Goal: Information Seeking & Learning: Compare options

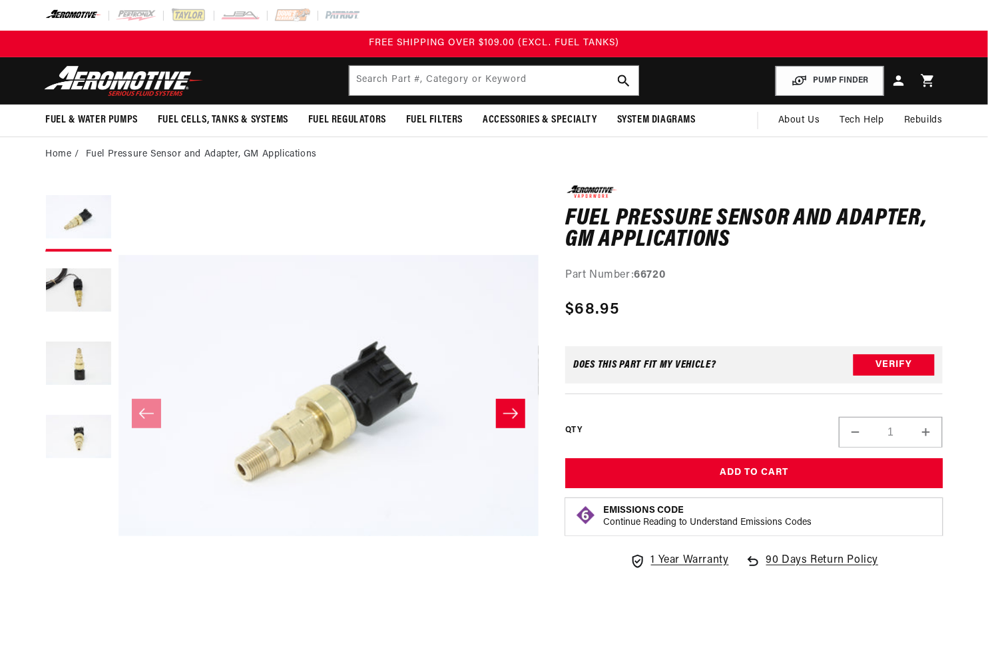
click at [840, 262] on div "0.0 star rating Write a review Fuel Pressure Sensor and Adapter, GM Application…" at bounding box center [754, 234] width 378 height 99
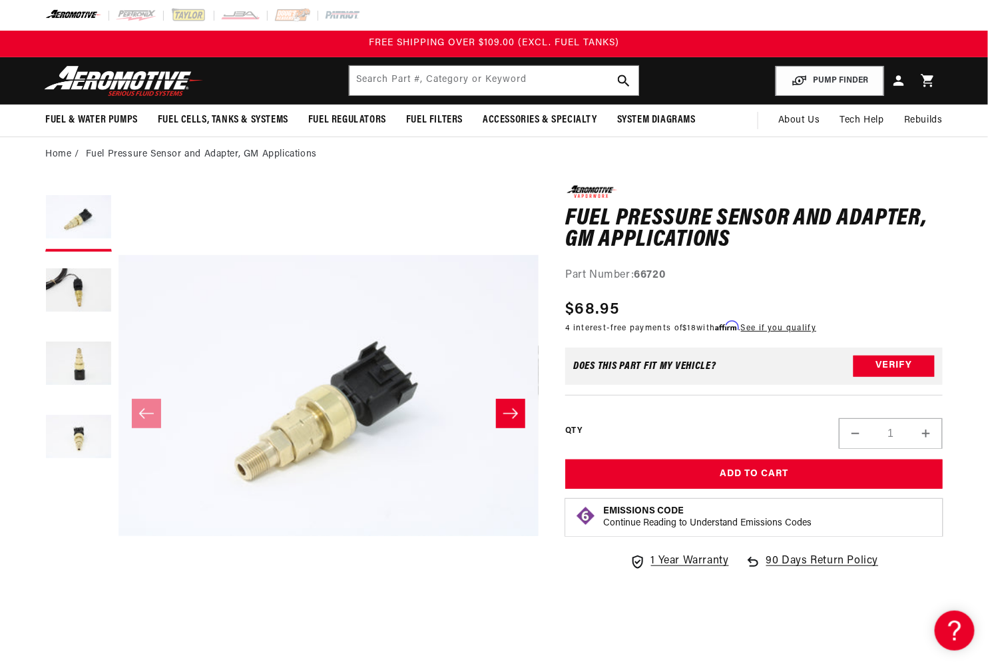
click at [86, 283] on button "Load image 2 in gallery view" at bounding box center [78, 291] width 67 height 67
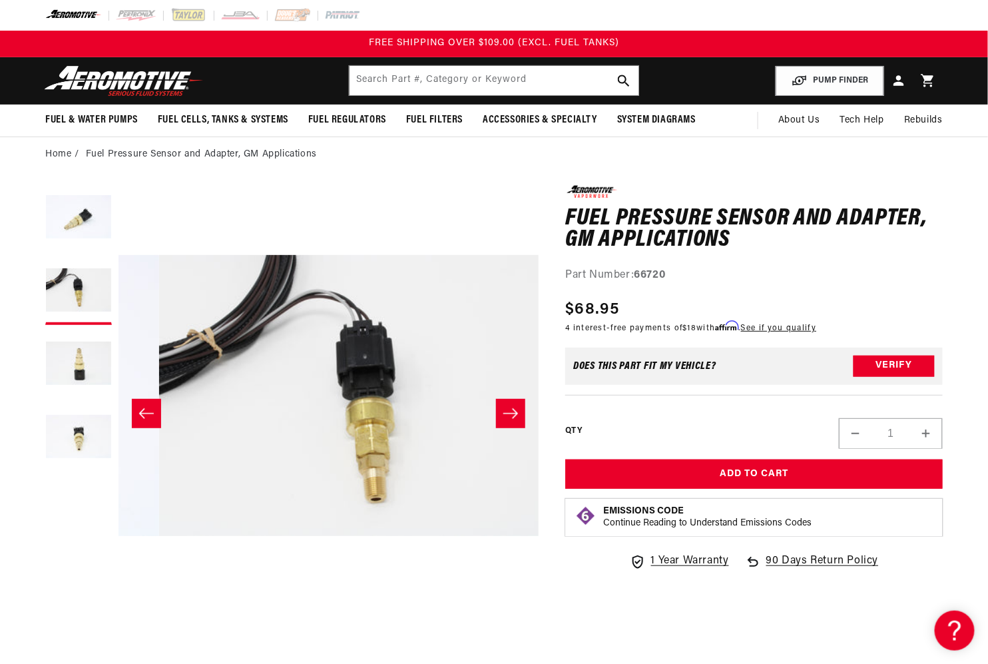
scroll to position [0, 420]
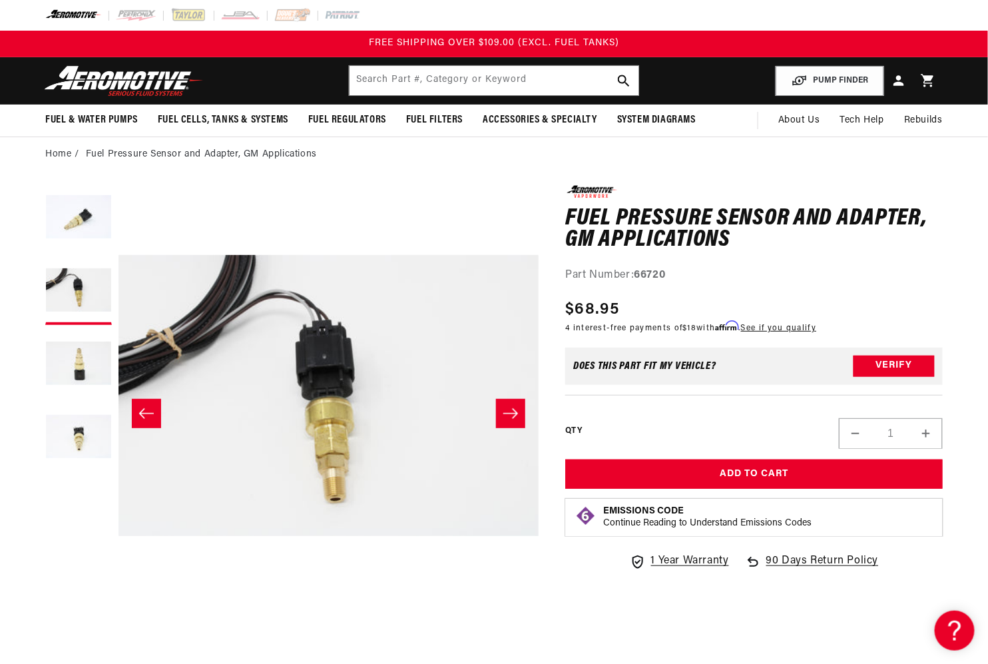
click at [73, 343] on button "Load image 3 in gallery view" at bounding box center [78, 365] width 67 height 67
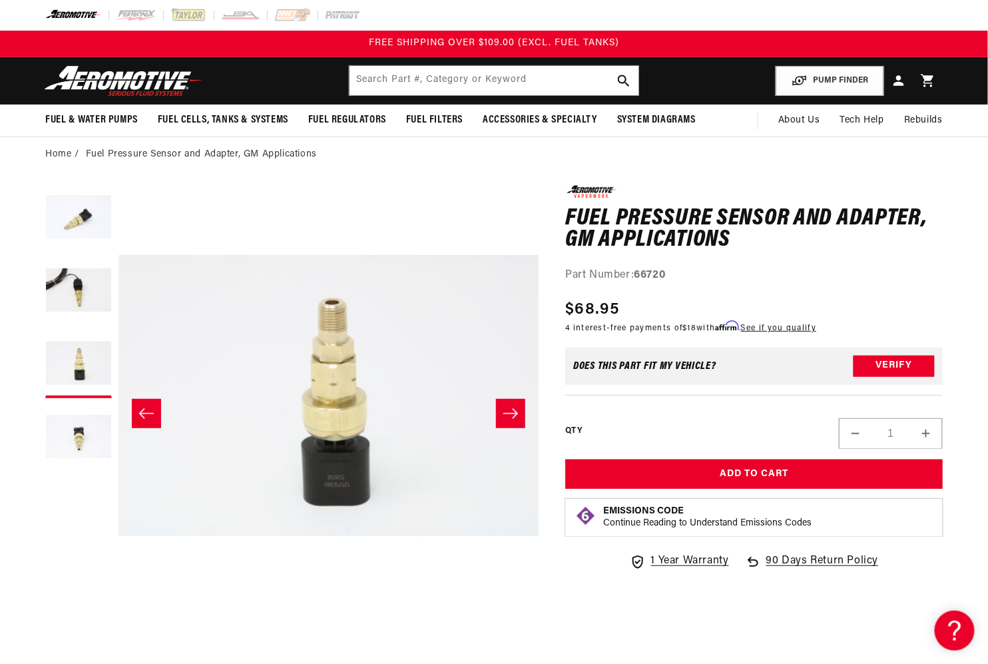
click at [78, 427] on button "Load image 4 in gallery view" at bounding box center [78, 438] width 67 height 67
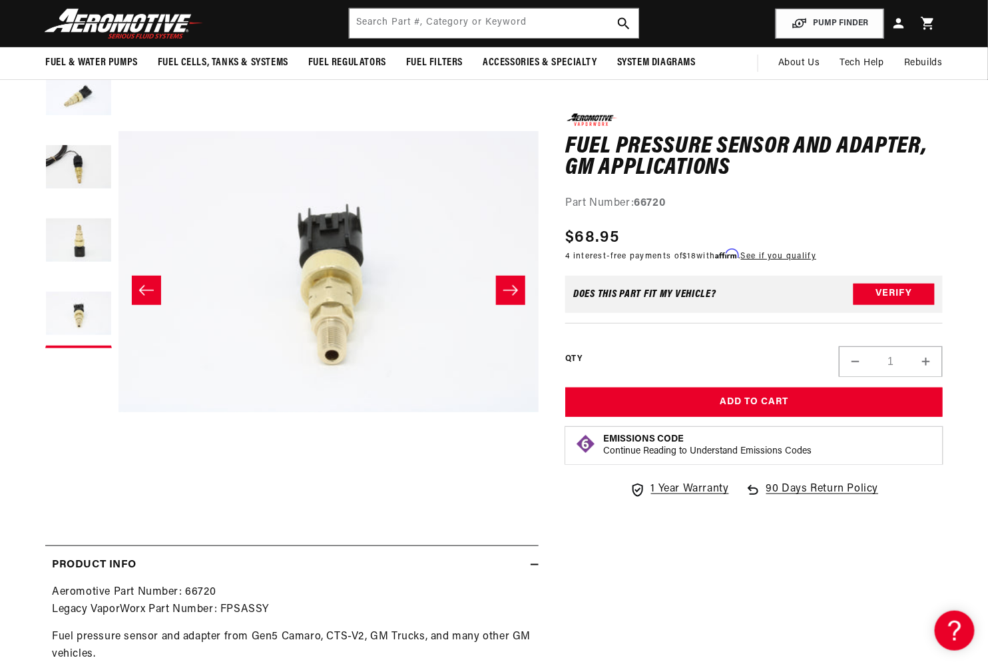
scroll to position [0, 0]
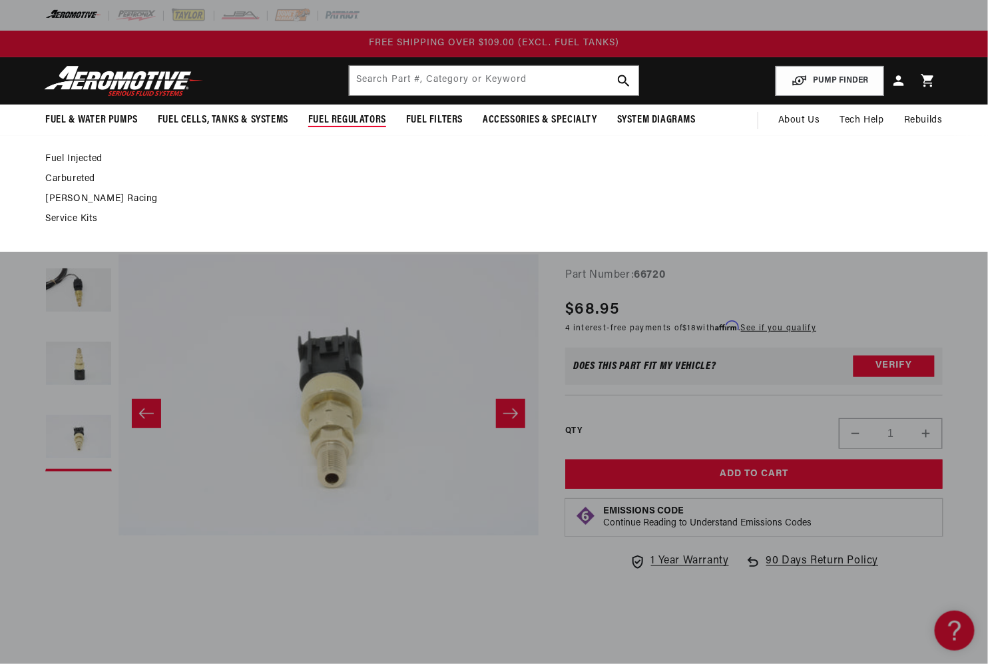
click at [84, 154] on link "Fuel Injected" at bounding box center [487, 159] width 884 height 12
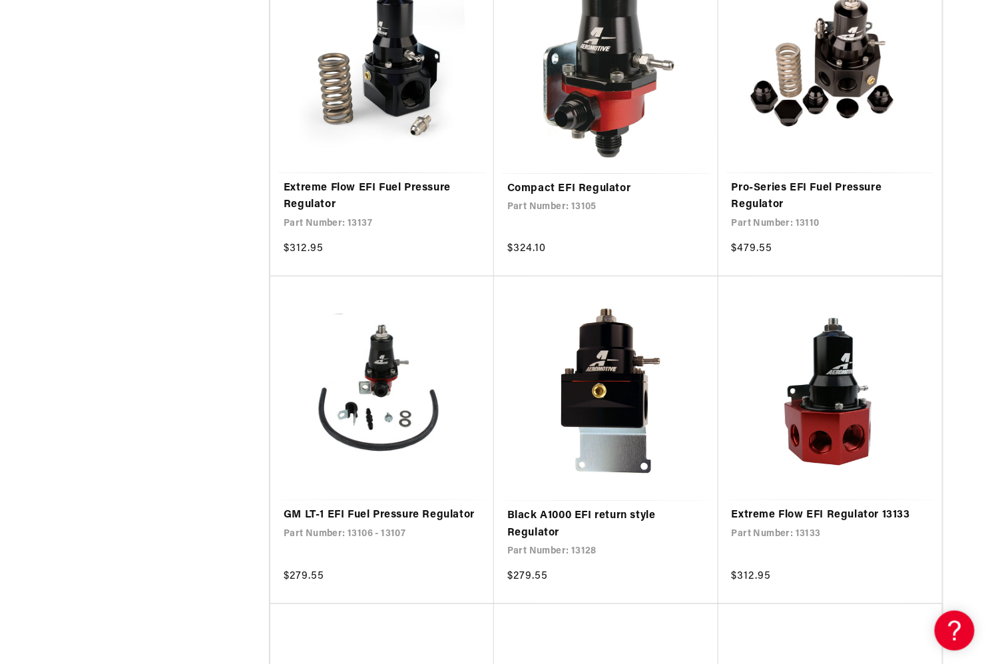
scroll to position [1731, 0]
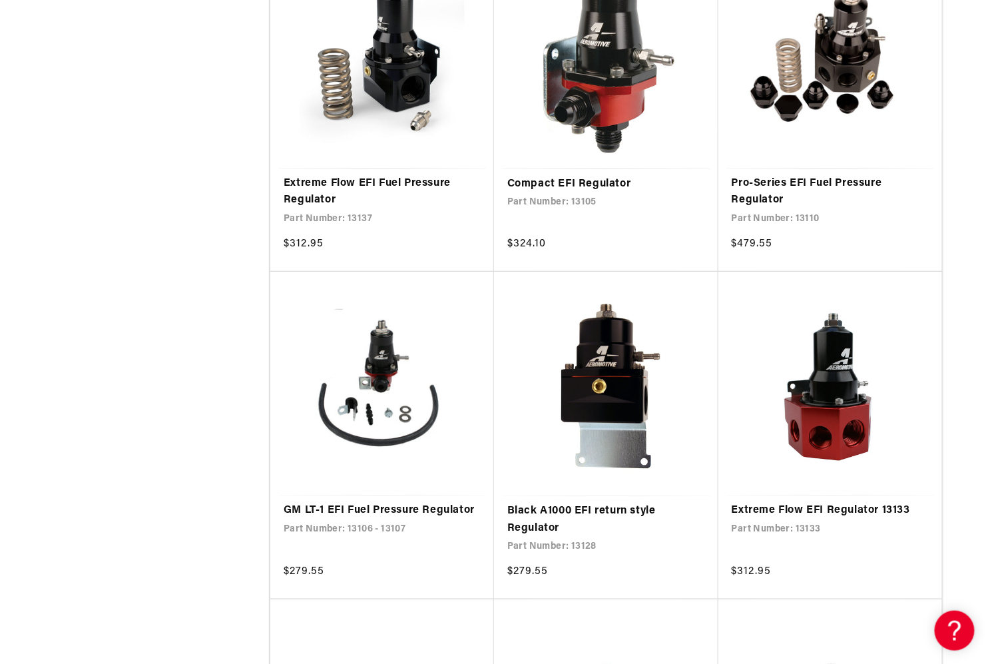
click at [352, 506] on link "GM LT-1 EFI Fuel Pressure Regulator" at bounding box center [382, 510] width 197 height 17
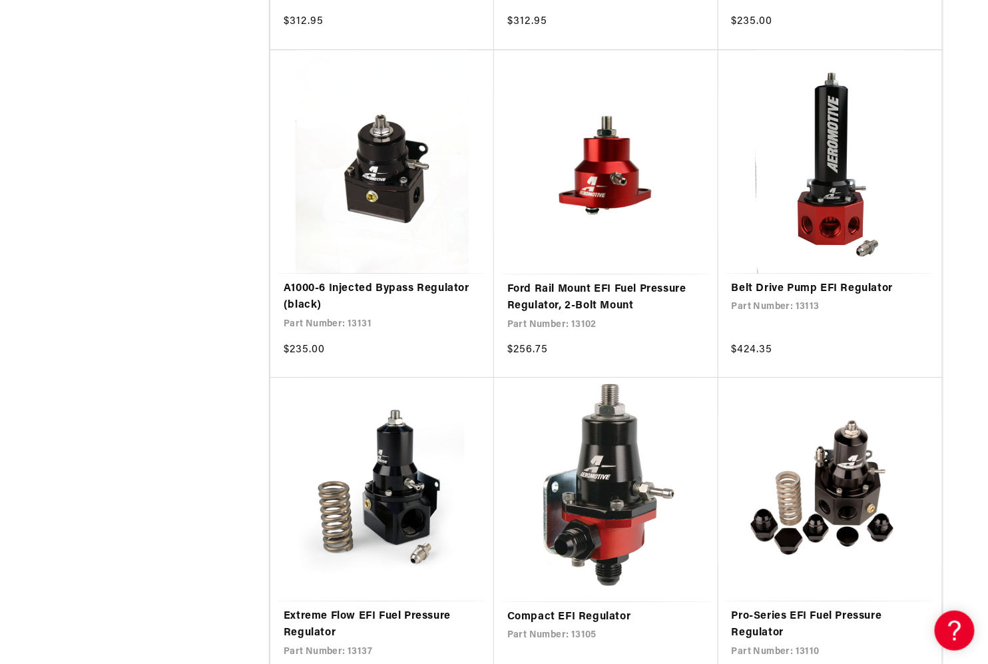
scroll to position [1398, 0]
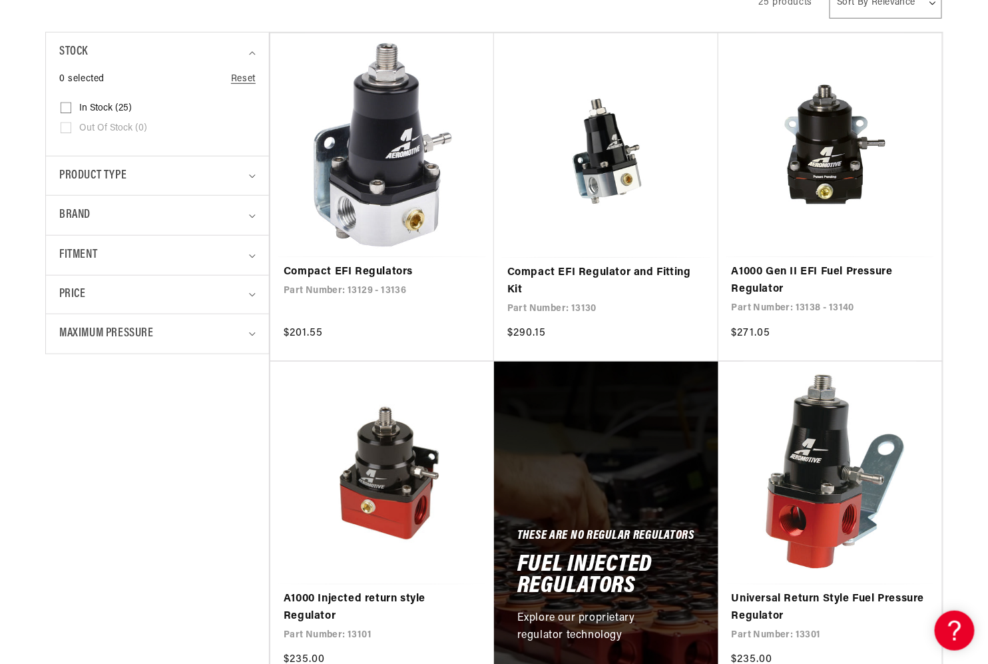
scroll to position [399, 0]
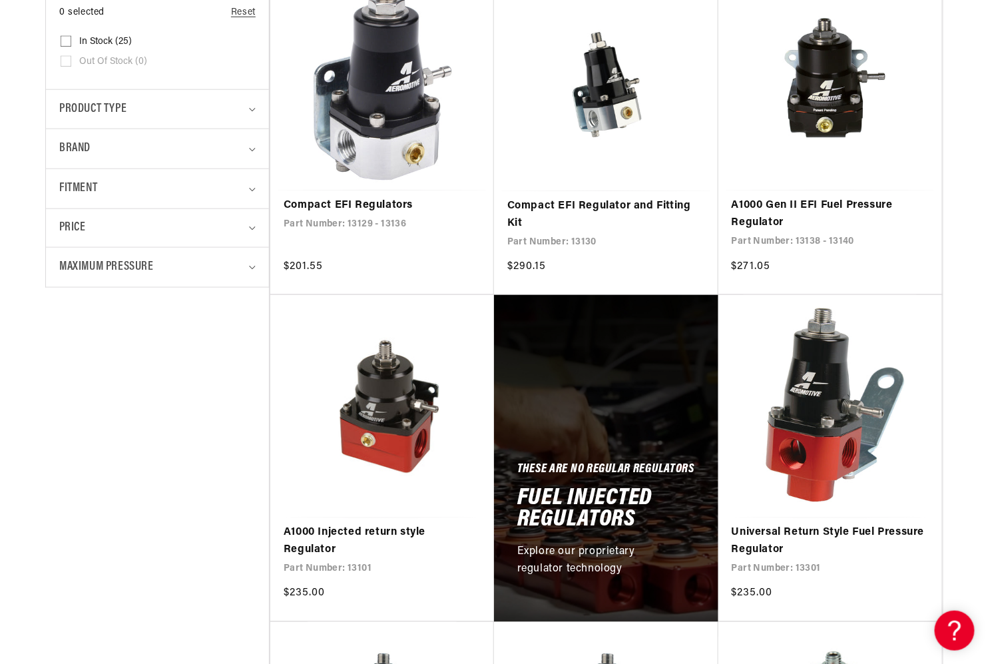
click at [768, 205] on link "A1000 Gen II EFI Fuel Pressure Regulator" at bounding box center [830, 214] width 197 height 34
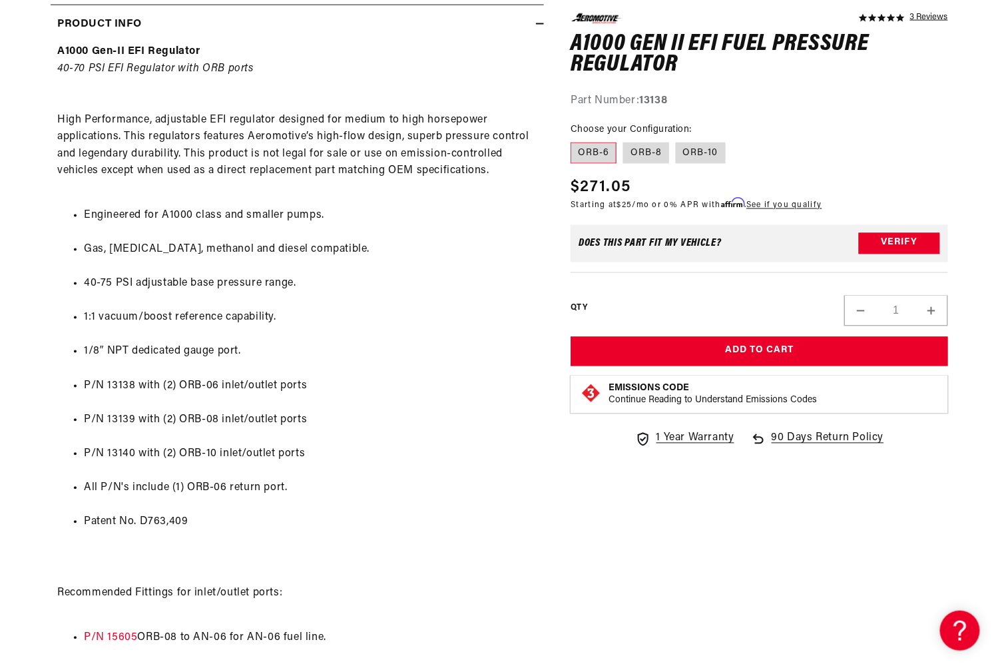
scroll to position [666, 0]
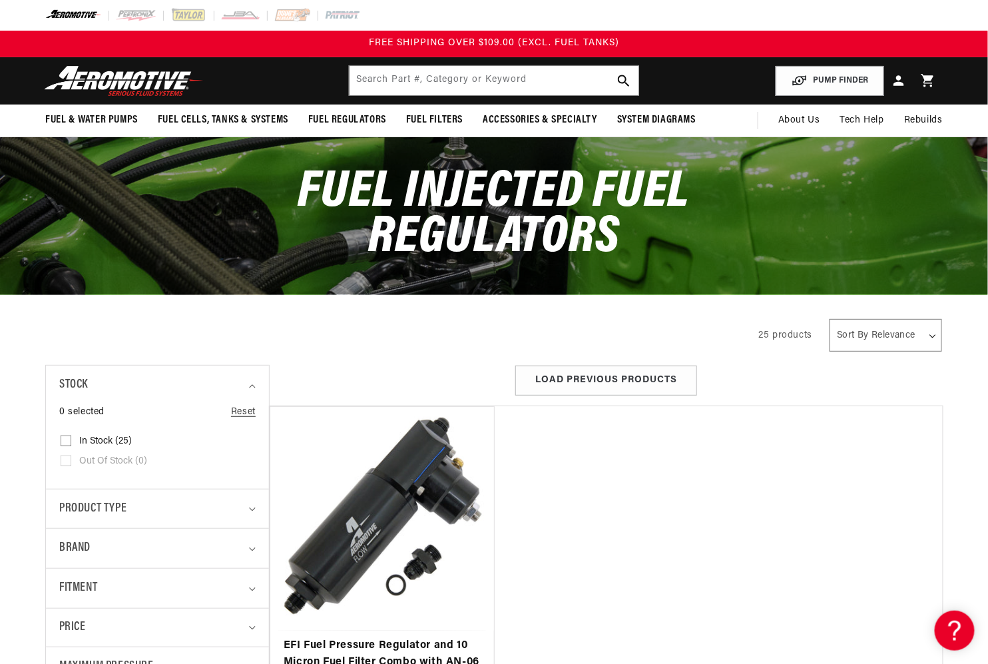
scroll to position [266, 0]
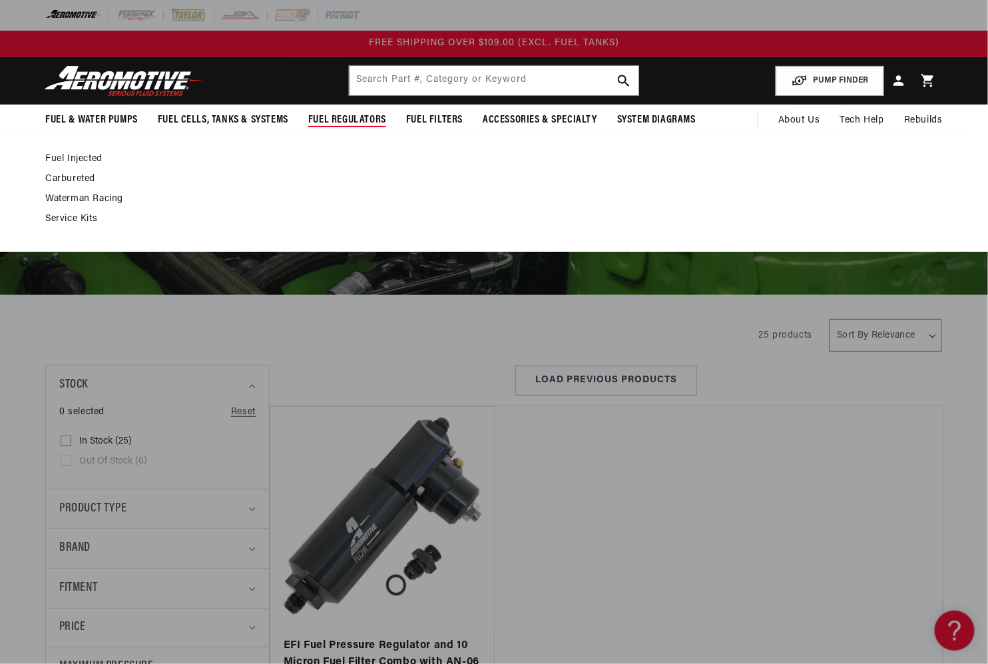
click at [88, 154] on link "Fuel Injected" at bounding box center [487, 159] width 884 height 12
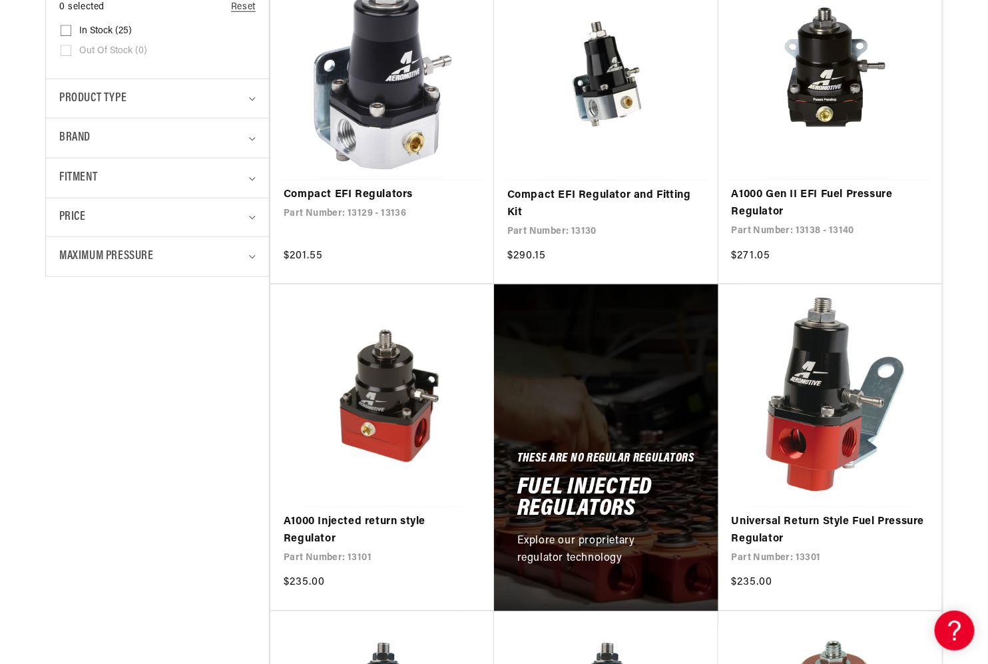
scroll to position [533, 0]
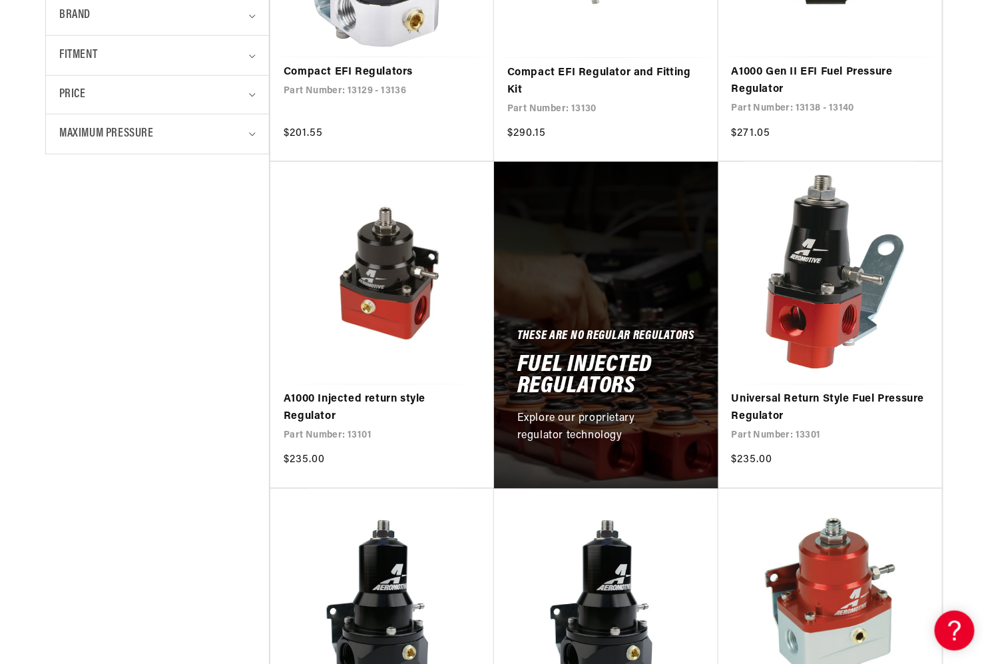
click at [808, 391] on link "Universal Return Style Fuel Pressure Regulator" at bounding box center [830, 408] width 197 height 34
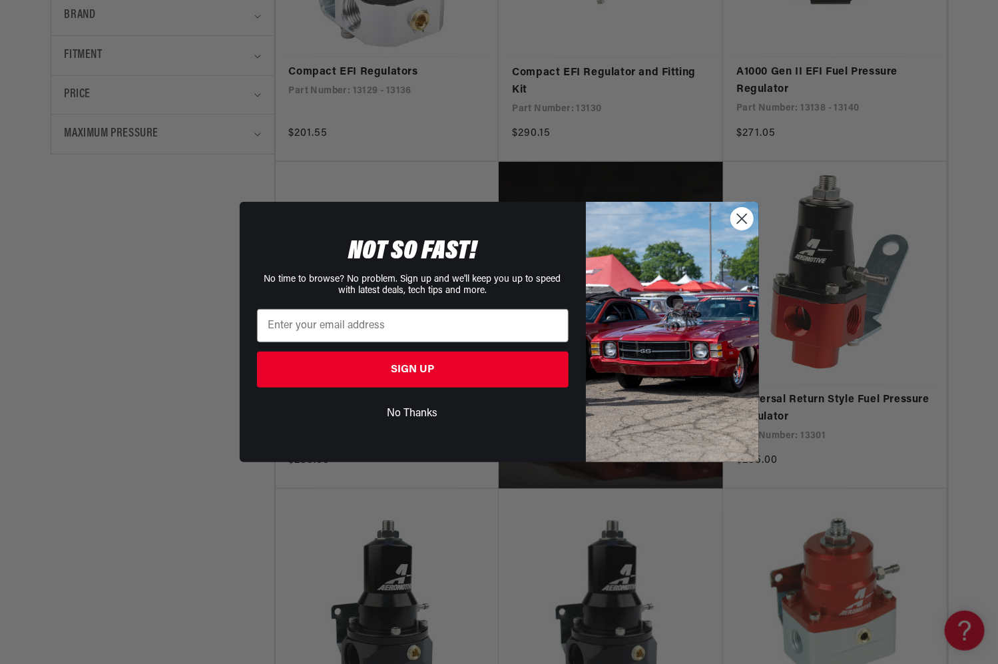
click at [734, 220] on circle "Close dialog" at bounding box center [741, 219] width 22 height 22
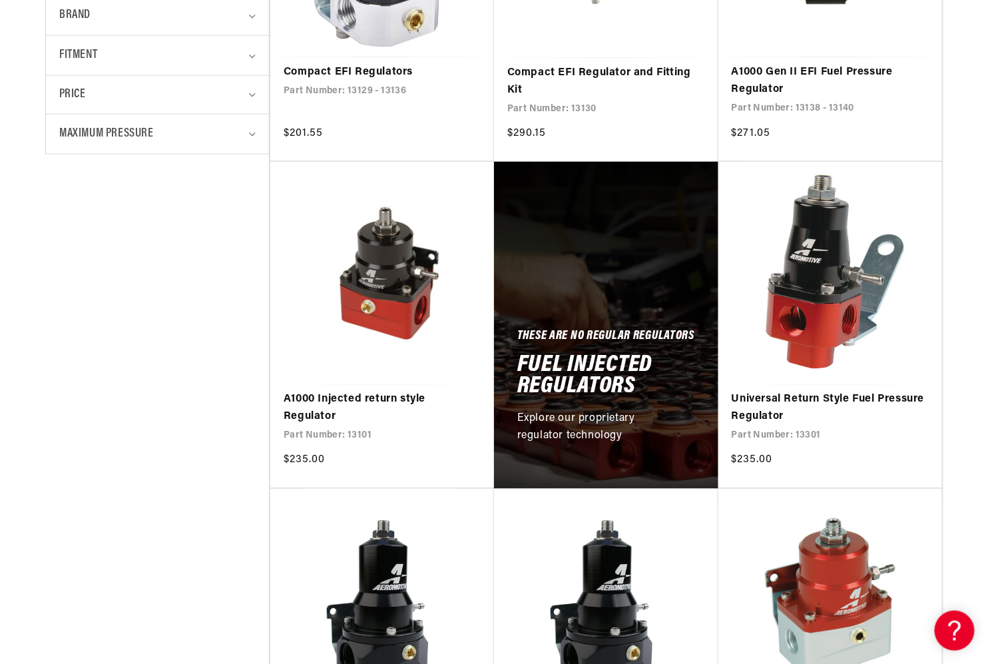
scroll to position [599, 0]
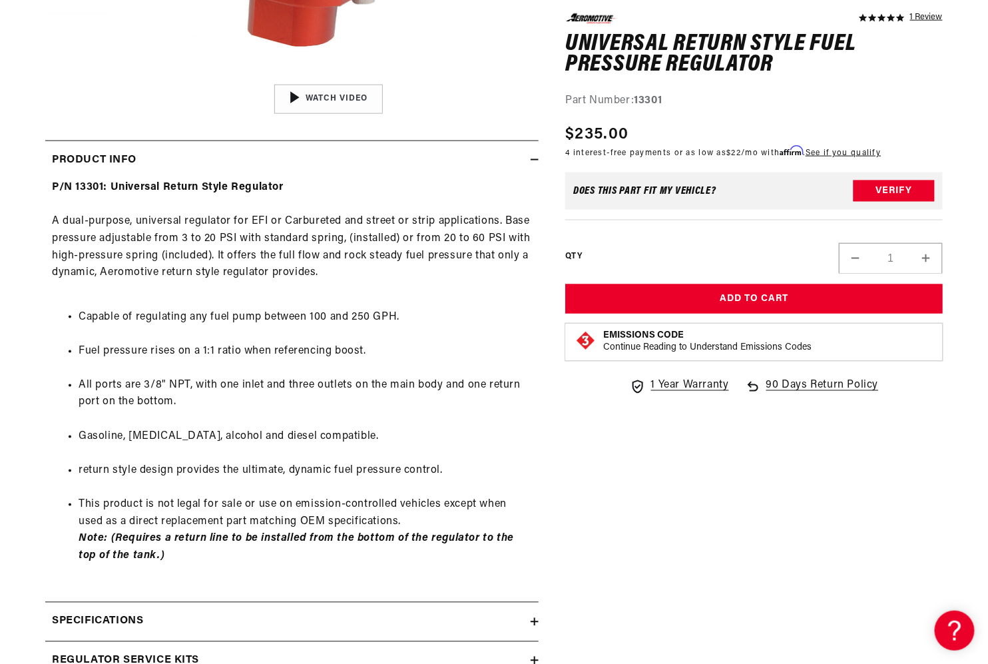
scroll to position [666, 0]
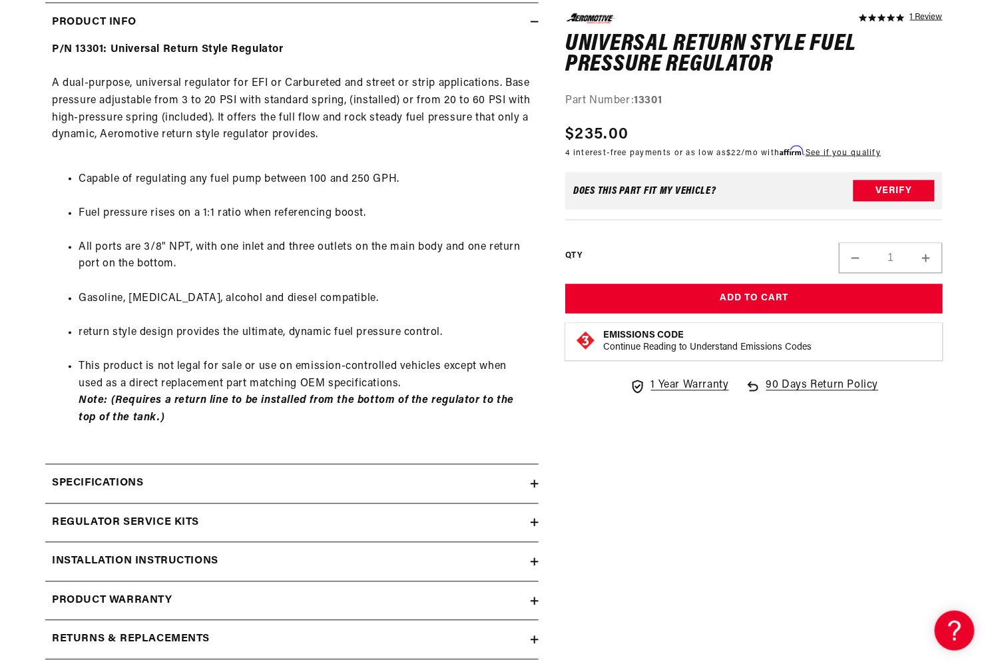
click at [531, 486] on icon at bounding box center [535, 484] width 8 height 8
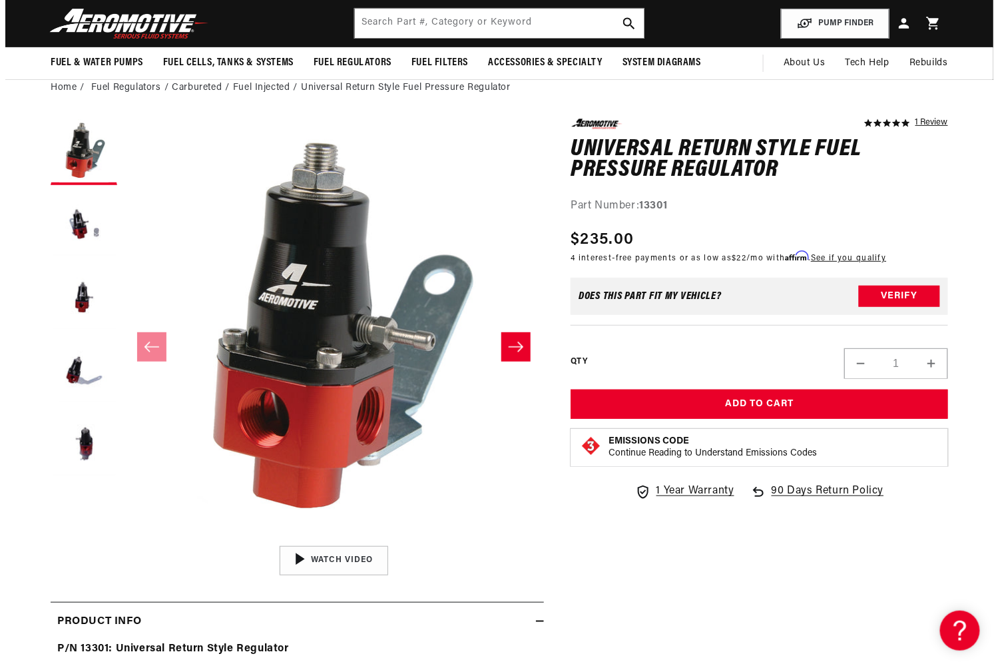
scroll to position [67, 0]
